Goal: Check status: Check status

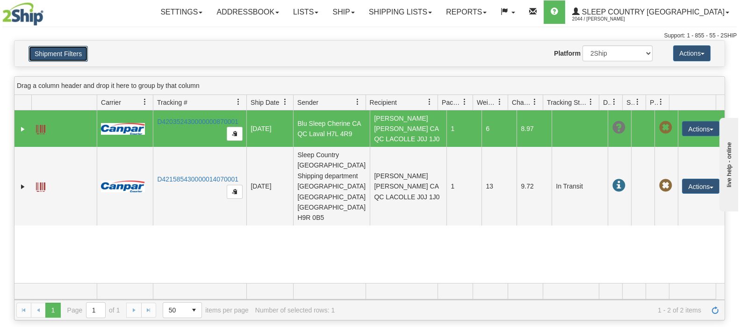
click at [71, 51] on button "Shipment Filters" at bounding box center [58, 54] width 59 height 16
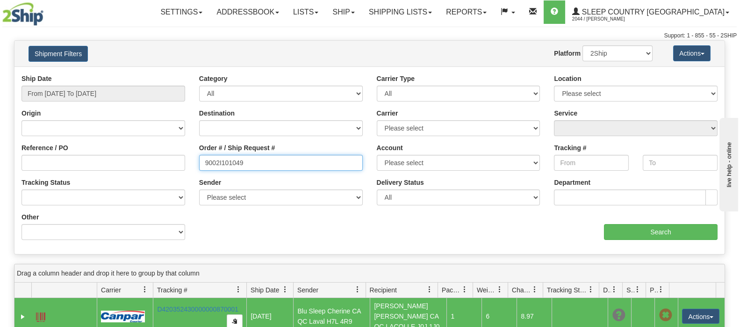
click at [161, 74] on div "Reference / PO Order # / Ship Request # 9002I101049 Account Please select [GEOG…" at bounding box center [369, 74] width 710 height 0
paste input "0I103415"
type input "9000I103415"
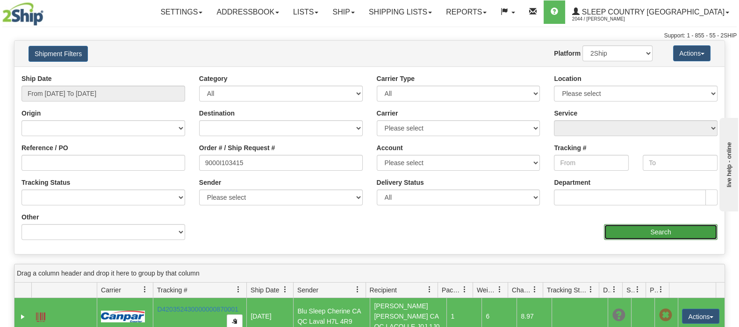
click at [650, 230] on input "Search" at bounding box center [661, 232] width 114 height 16
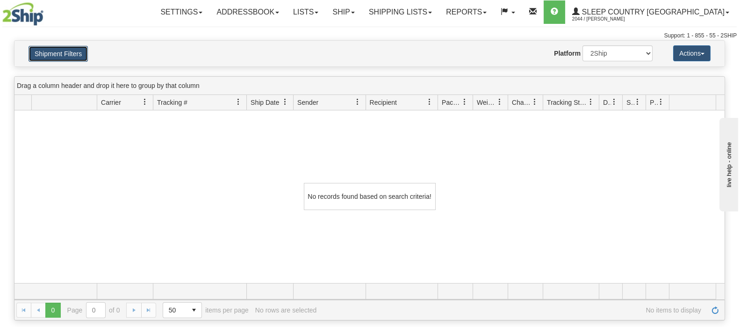
click at [75, 51] on button "Shipment Filters" at bounding box center [58, 54] width 59 height 16
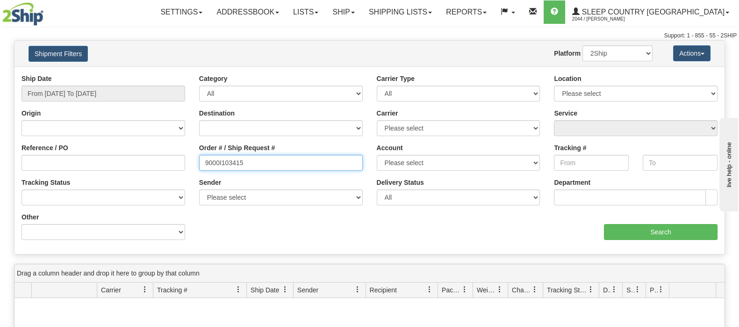
click at [274, 166] on input "9000I103415" at bounding box center [281, 163] width 164 height 16
click at [78, 52] on button "Shipment Filters" at bounding box center [58, 54] width 59 height 16
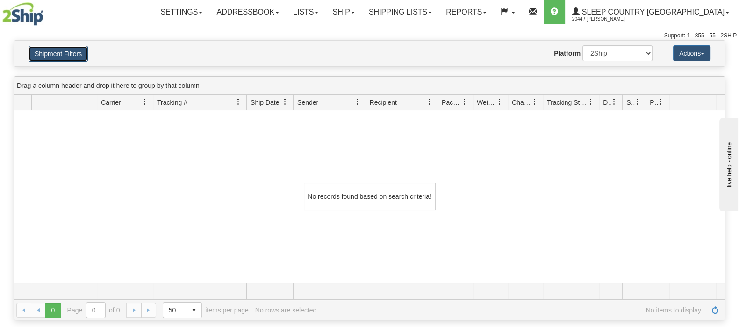
click at [68, 50] on button "Shipment Filters" at bounding box center [58, 54] width 59 height 16
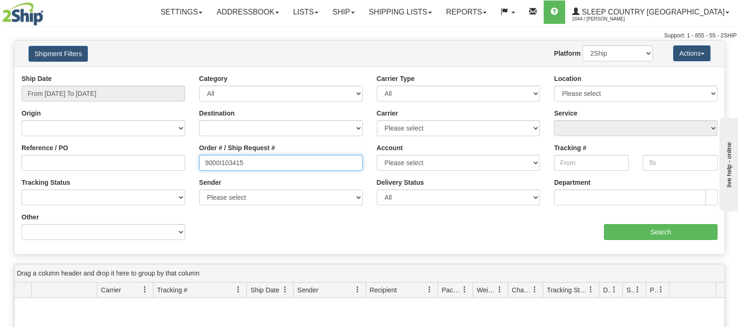
drag, startPoint x: 202, startPoint y: 158, endPoint x: 196, endPoint y: 160, distance: 6.8
click at [196, 160] on div "Order # / Ship Request # 9000I103415" at bounding box center [281, 160] width 178 height 35
click at [645, 241] on div "Ship Date From [DATE] To [DATE] Category All Inbound Outbound Carrier Type All …" at bounding box center [369, 160] width 710 height 173
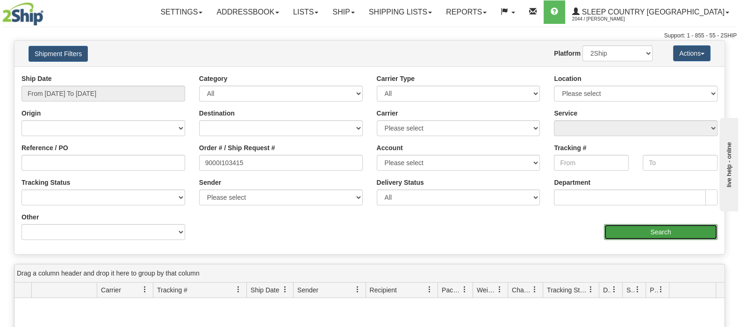
click at [648, 231] on input "Search" at bounding box center [661, 232] width 114 height 16
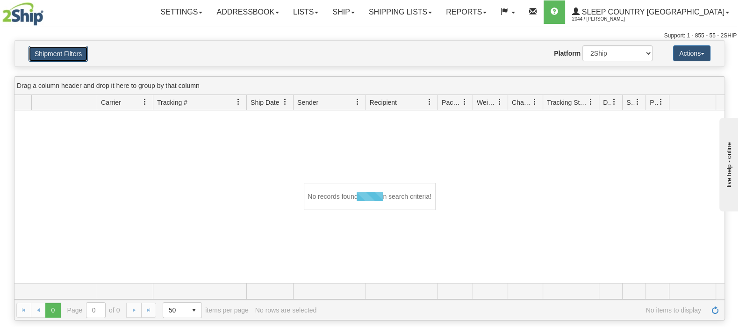
click at [57, 50] on button "Shipment Filters" at bounding box center [58, 54] width 59 height 16
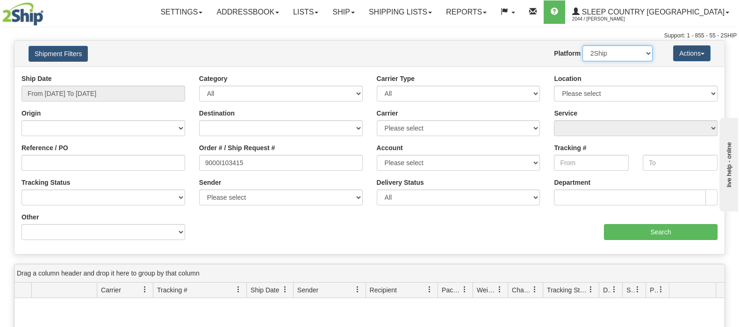
click at [598, 57] on select "2Ship Imported" at bounding box center [618, 53] width 70 height 16
select select "1"
click at [583, 45] on select "2Ship Imported" at bounding box center [618, 53] width 70 height 16
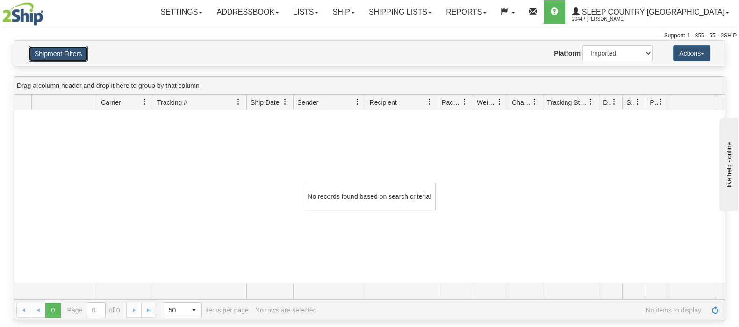
click at [80, 51] on button "Shipment Filters" at bounding box center [58, 54] width 59 height 16
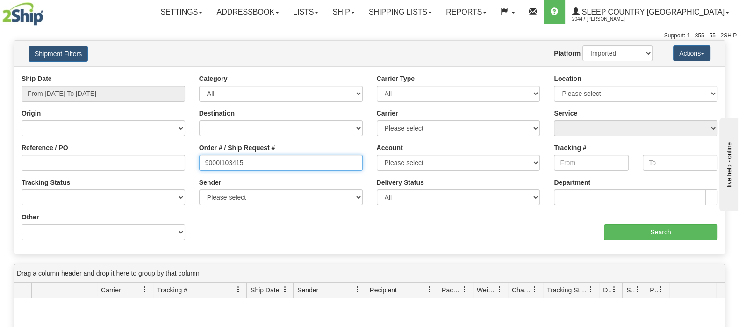
drag, startPoint x: 264, startPoint y: 162, endPoint x: 260, endPoint y: 162, distance: 4.7
click at [264, 162] on input "9000I103415" at bounding box center [281, 163] width 164 height 16
click at [206, 160] on input "9000I103415" at bounding box center [281, 163] width 164 height 16
type input "9000I103415"
drag, startPoint x: 264, startPoint y: 165, endPoint x: 256, endPoint y: 165, distance: 8.0
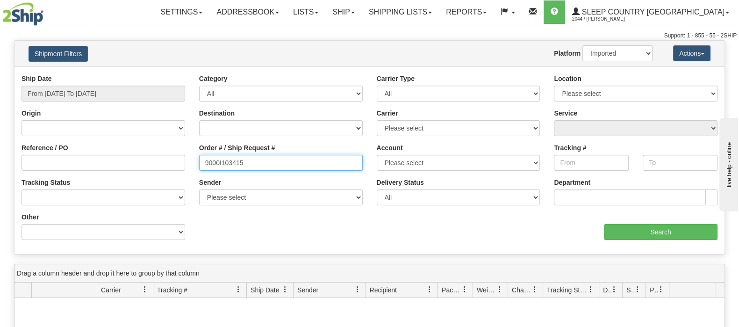
click at [263, 165] on input "9000I103415" at bounding box center [281, 163] width 164 height 16
click at [256, 162] on input "9000I103415" at bounding box center [281, 163] width 164 height 16
click at [622, 46] on select "2Ship Imported" at bounding box center [618, 53] width 70 height 16
select select "0"
click at [583, 45] on select "2Ship Imported" at bounding box center [618, 53] width 70 height 16
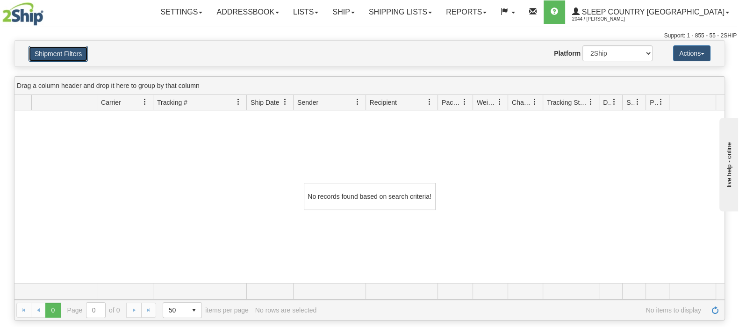
click at [44, 48] on button "Shipment Filters" at bounding box center [58, 54] width 59 height 16
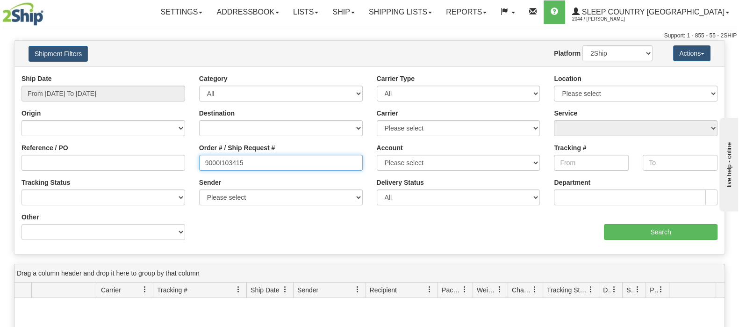
click at [246, 162] on input "9000I103415" at bounding box center [281, 163] width 164 height 16
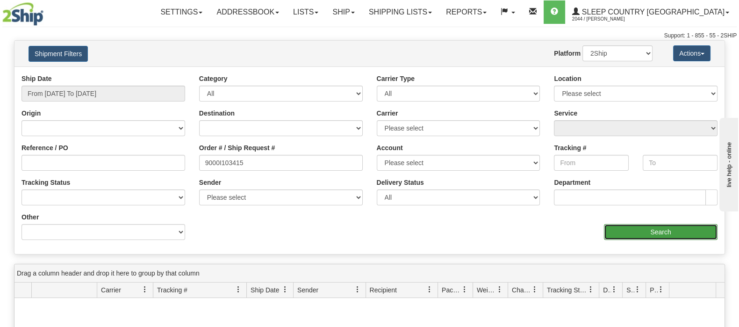
click at [628, 234] on input "Search" at bounding box center [661, 232] width 114 height 16
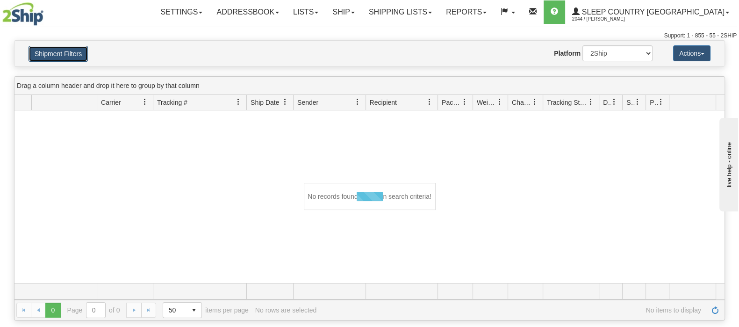
click at [62, 46] on button "Shipment Filters" at bounding box center [58, 54] width 59 height 16
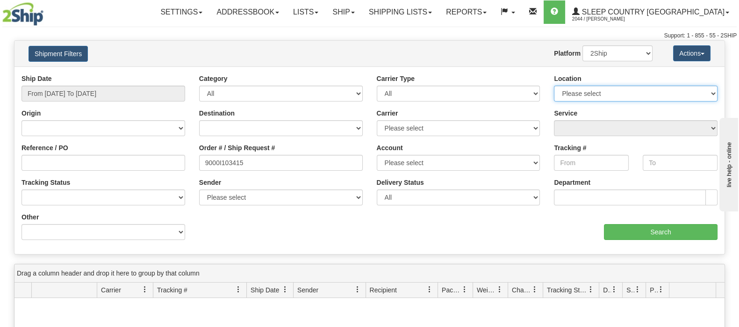
click at [618, 94] on select "Please select [GEOGRAPHIC_DATA] 921 922 93 94 97 390 915 916 98 902 95 96 90 91…" at bounding box center [636, 94] width 164 height 16
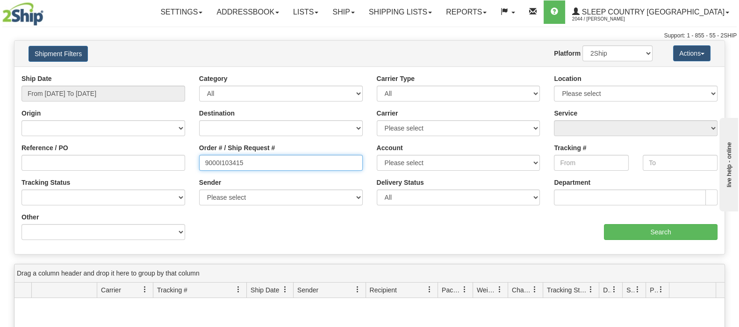
drag, startPoint x: 267, startPoint y: 166, endPoint x: 215, endPoint y: 165, distance: 51.9
click at [215, 165] on input "9000I103415" at bounding box center [281, 163] width 164 height 16
click at [260, 163] on input "9000I103415" at bounding box center [281, 163] width 164 height 16
drag, startPoint x: 236, startPoint y: 162, endPoint x: 197, endPoint y: 162, distance: 38.8
click at [197, 162] on div "Order # / Ship Request # 9000I103415" at bounding box center [281, 160] width 178 height 35
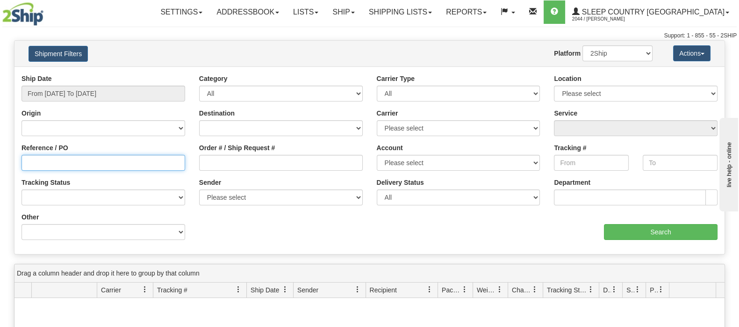
click at [124, 165] on input "Reference / PO" at bounding box center [104, 163] width 164 height 16
paste input "9000I103415"
type input "9000I103415"
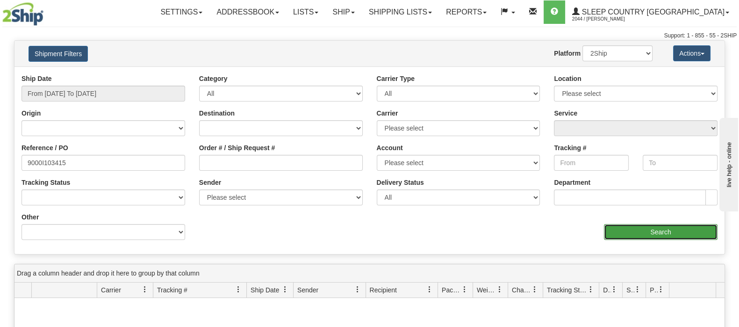
click at [650, 234] on input "Search" at bounding box center [661, 232] width 114 height 16
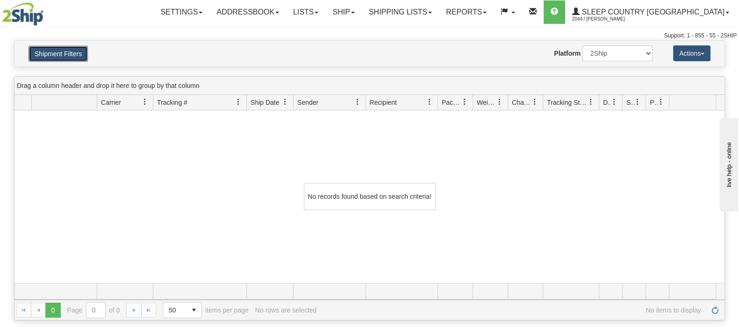
click at [81, 59] on button "Shipment Filters" at bounding box center [58, 54] width 59 height 16
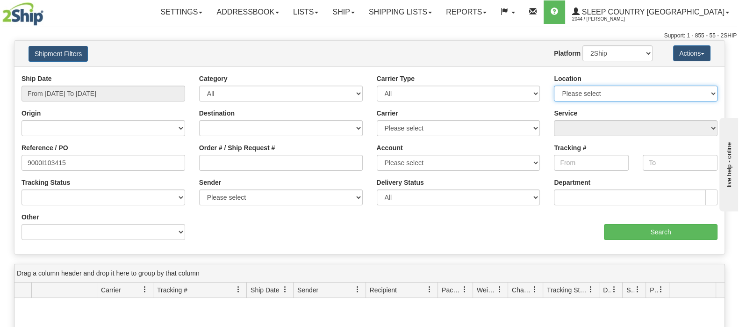
click at [596, 97] on select "Please select [GEOGRAPHIC_DATA] 921 922 93 94 97 390 915 916 98 902 95 96 90 91…" at bounding box center [636, 94] width 164 height 16
click at [633, 55] on select "2Ship Imported" at bounding box center [618, 53] width 70 height 16
click at [652, 94] on select "Please select [GEOGRAPHIC_DATA] 921 922 93 94 97 390 915 916 98 902 95 96 90 91…" at bounding box center [636, 94] width 164 height 16
select select "7635"
click at [554, 86] on select "Please select [GEOGRAPHIC_DATA] 921 922 93 94 97 390 915 916 98 902 95 96 90 91…" at bounding box center [636, 94] width 164 height 16
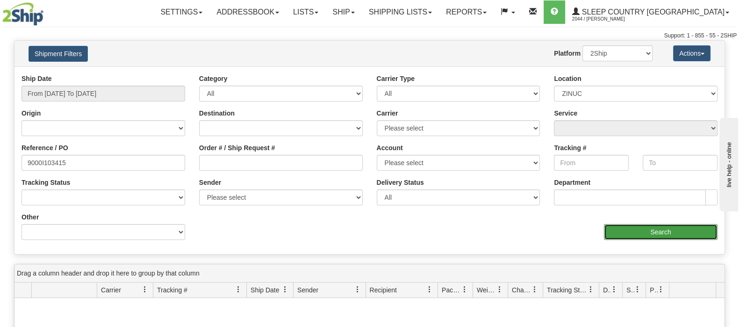
click at [662, 231] on input "Search" at bounding box center [661, 232] width 114 height 16
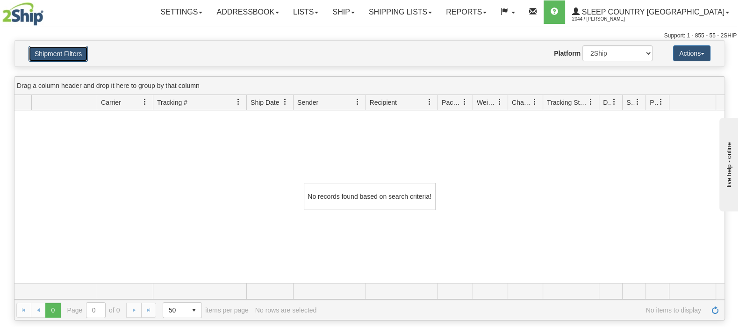
click at [65, 50] on button "Shipment Filters" at bounding box center [58, 54] width 59 height 16
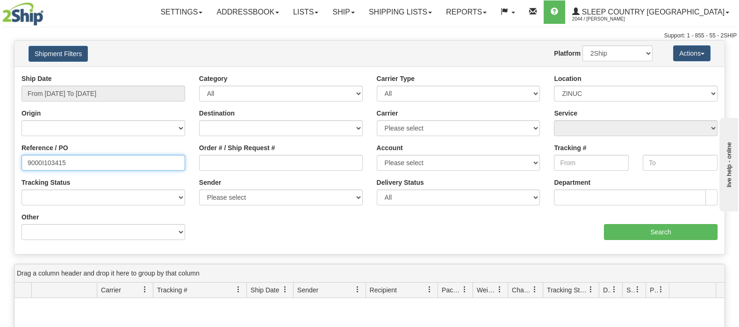
drag, startPoint x: 72, startPoint y: 164, endPoint x: -113, endPoint y: 164, distance: 185.6
click at [0, 164] on html "Upgrade Account Cancel Toggle navigation Settings New Senders" at bounding box center [369, 163] width 739 height 327
